Goal: Navigation & Orientation: Find specific page/section

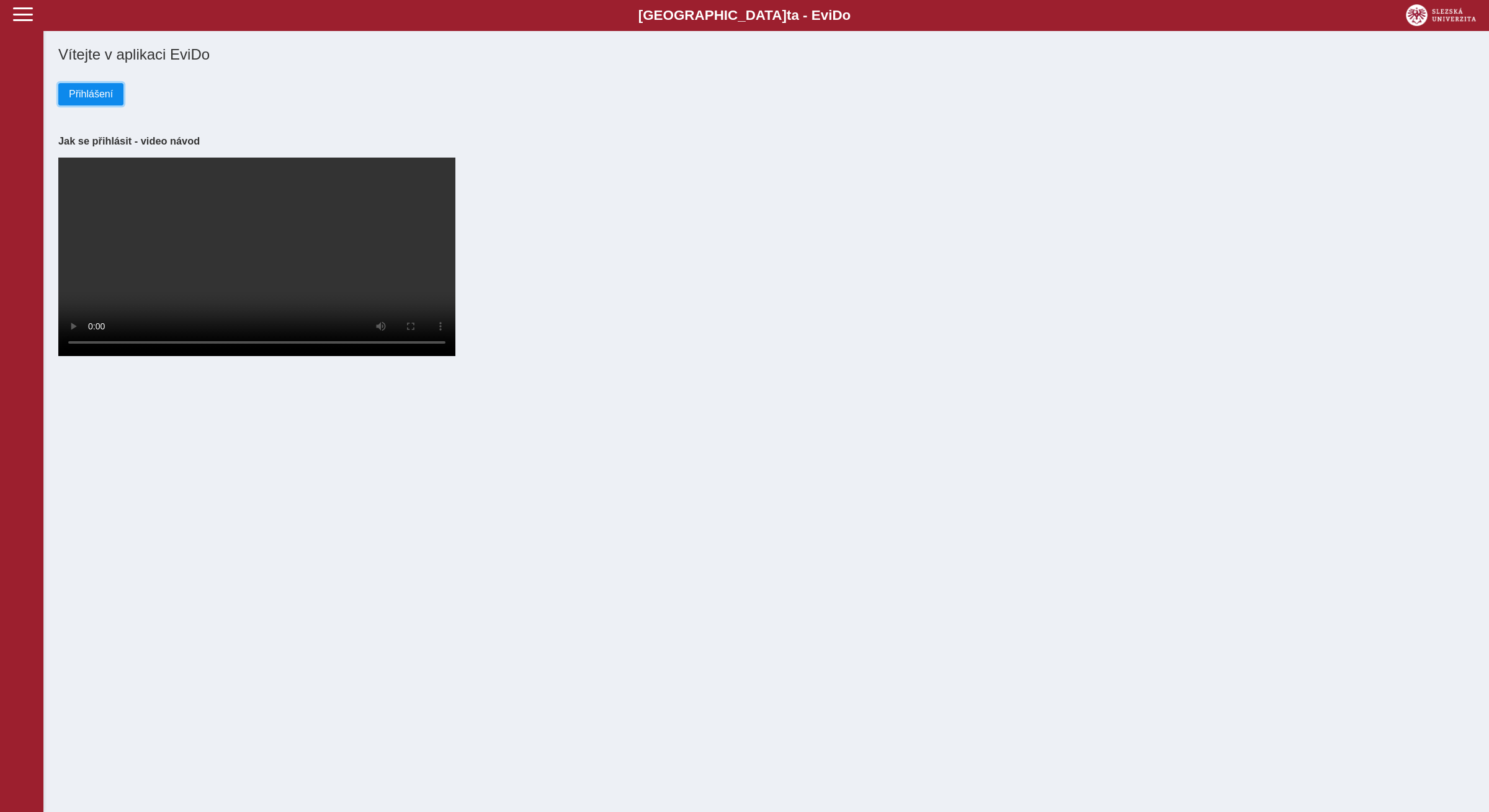
click at [108, 97] on span "Přihlášení" at bounding box center [91, 94] width 44 height 11
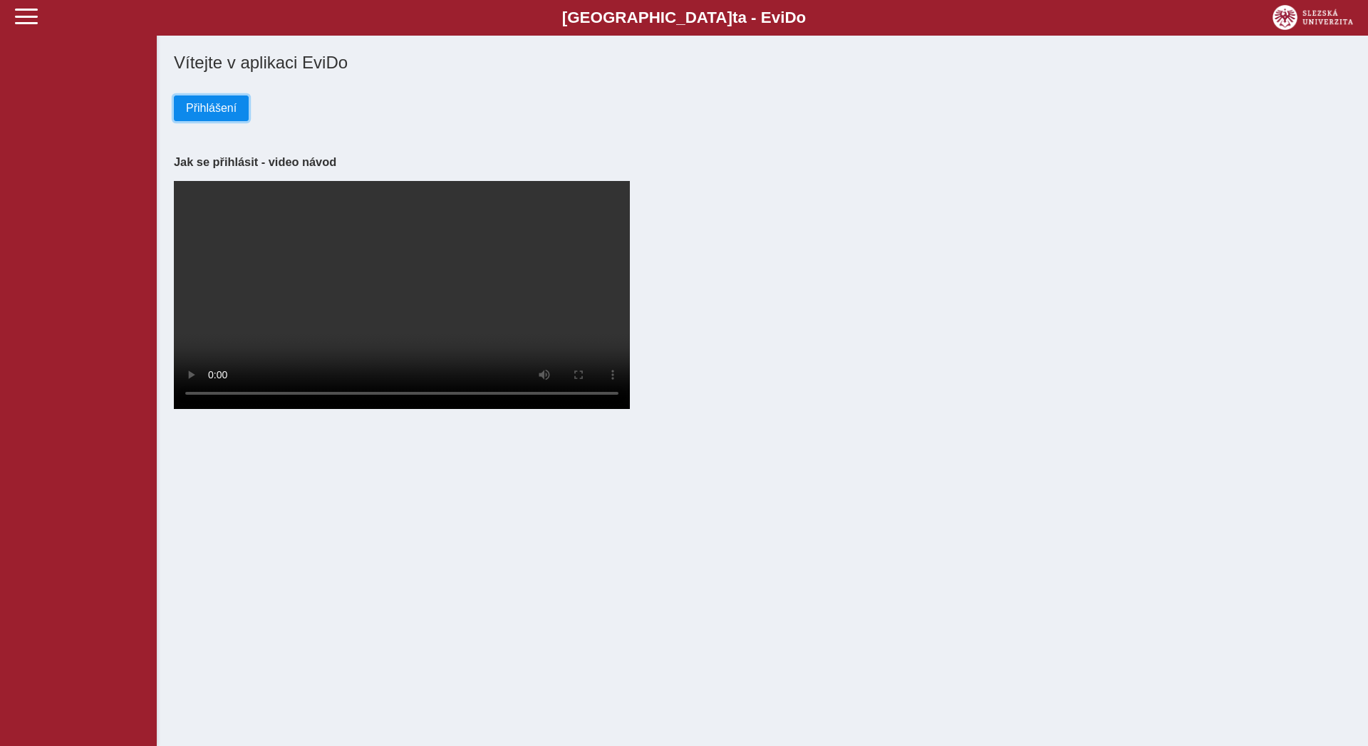
click at [223, 104] on span "Přihlášení" at bounding box center [211, 108] width 51 height 13
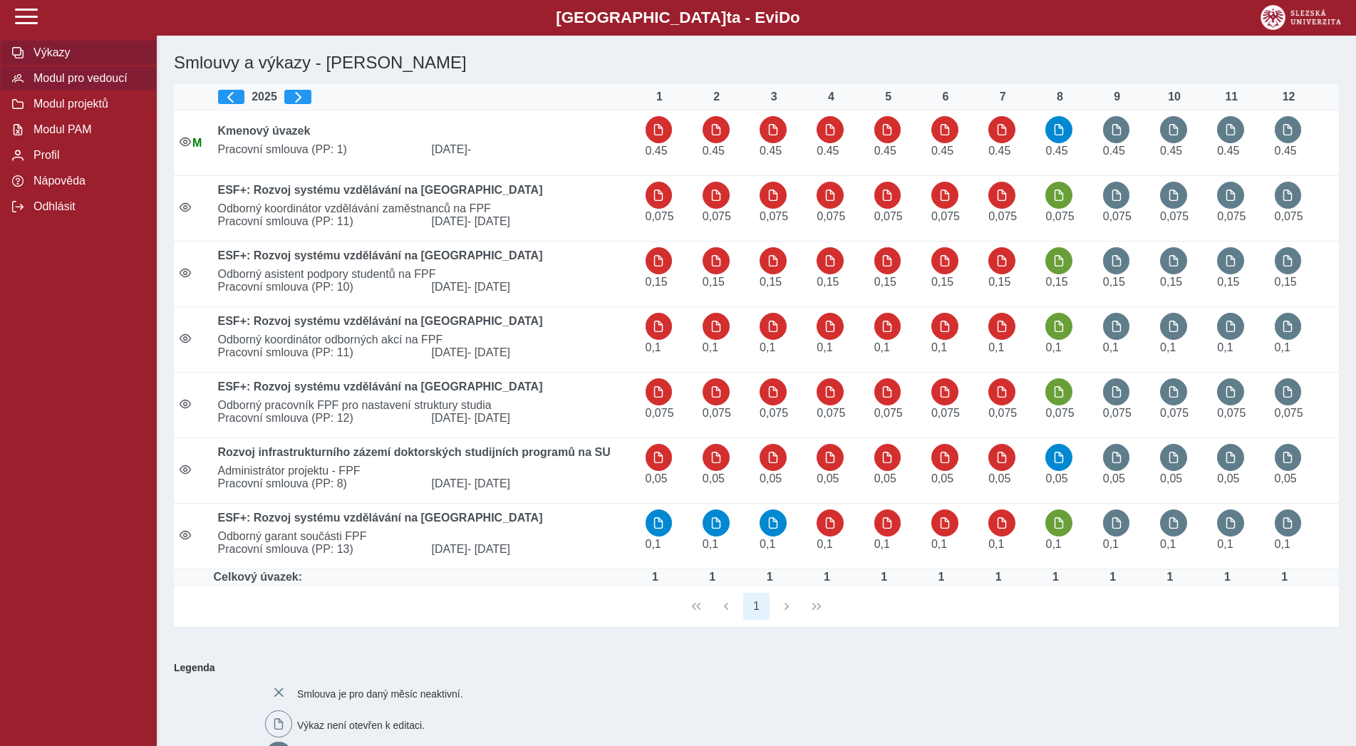
click at [123, 85] on span "Modul pro vedoucí" at bounding box center [86, 78] width 115 height 13
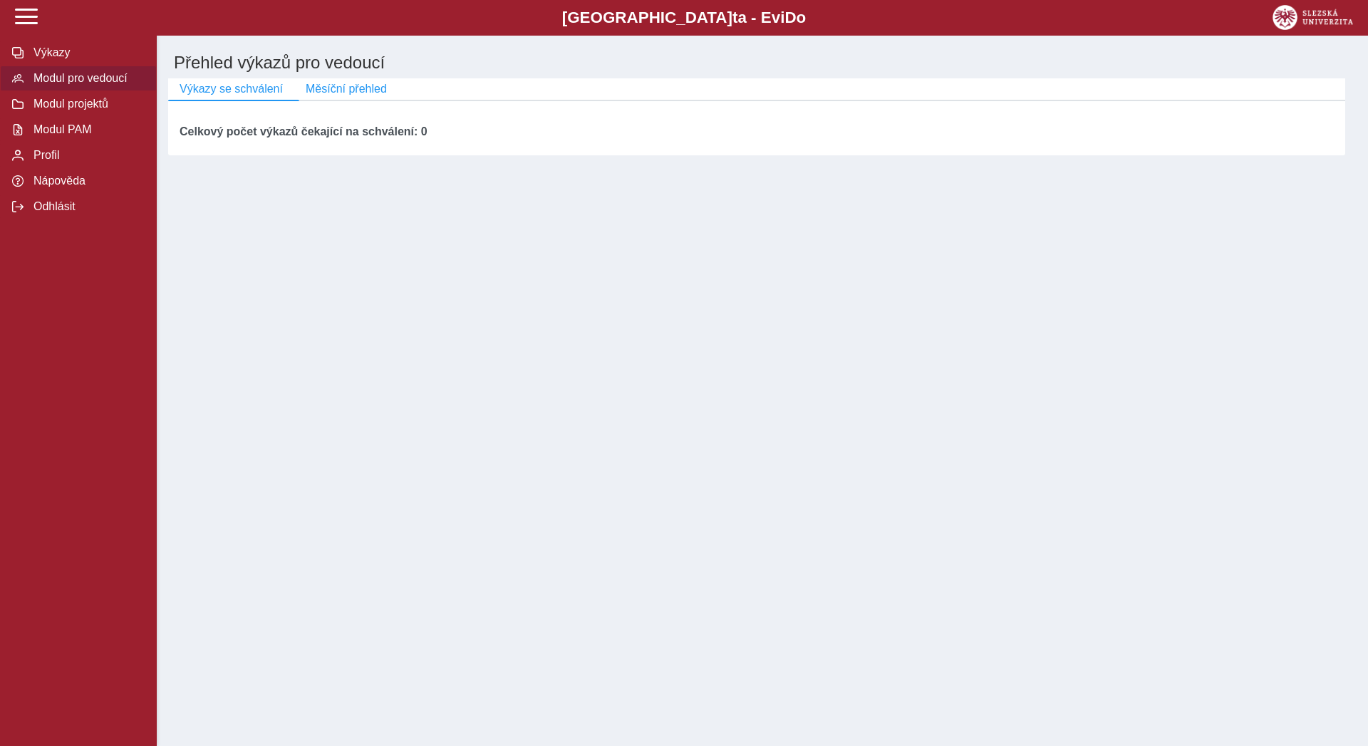
click at [127, 85] on span "Modul pro vedoucí" at bounding box center [86, 78] width 115 height 13
